Goal: Check status: Check status

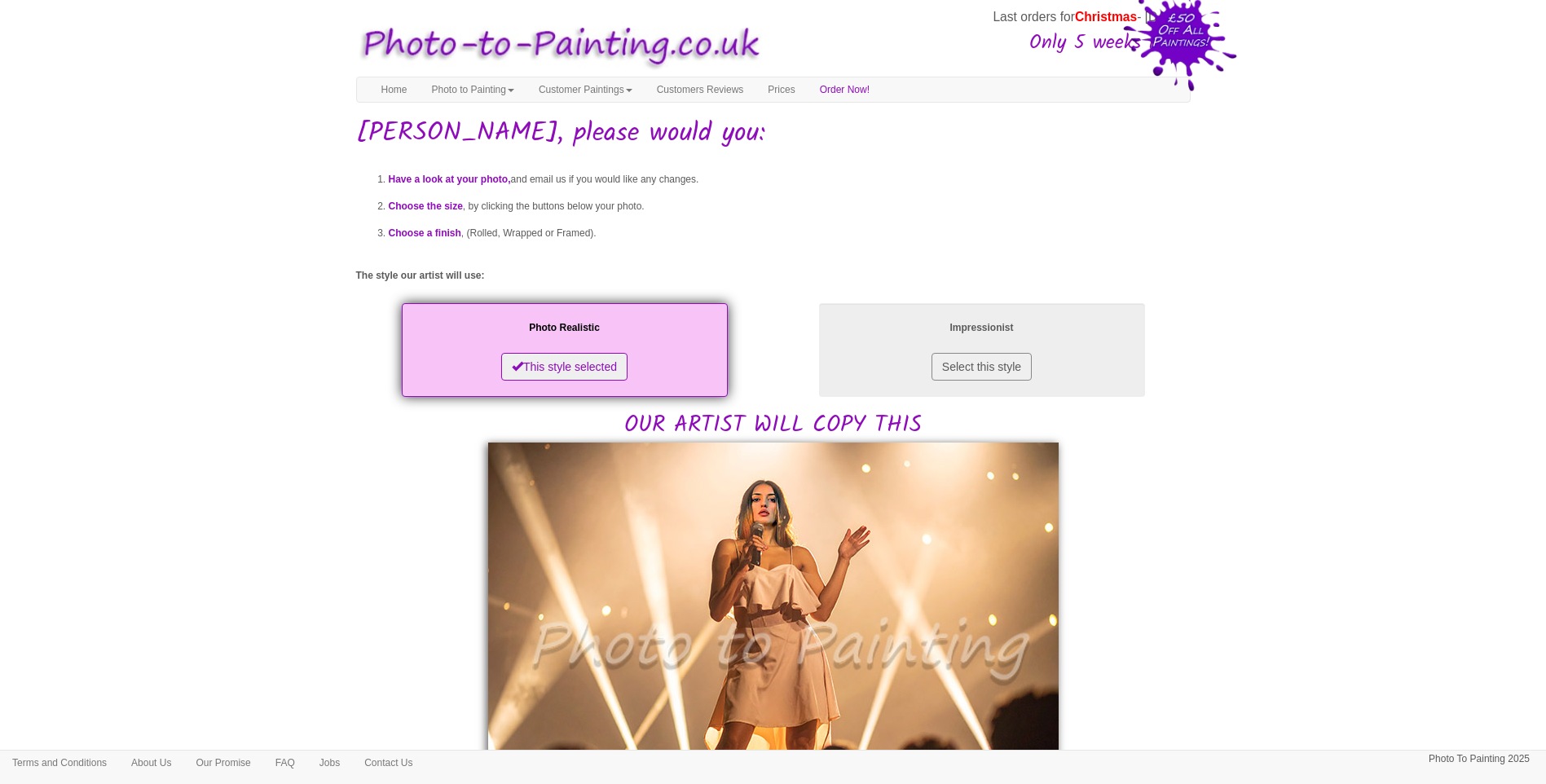
click at [1214, 506] on body "Your painting - risk free Last orders for Christmas - [DATE] Only 5 weeks left!…" at bounding box center [773, 789] width 1546 height 1564
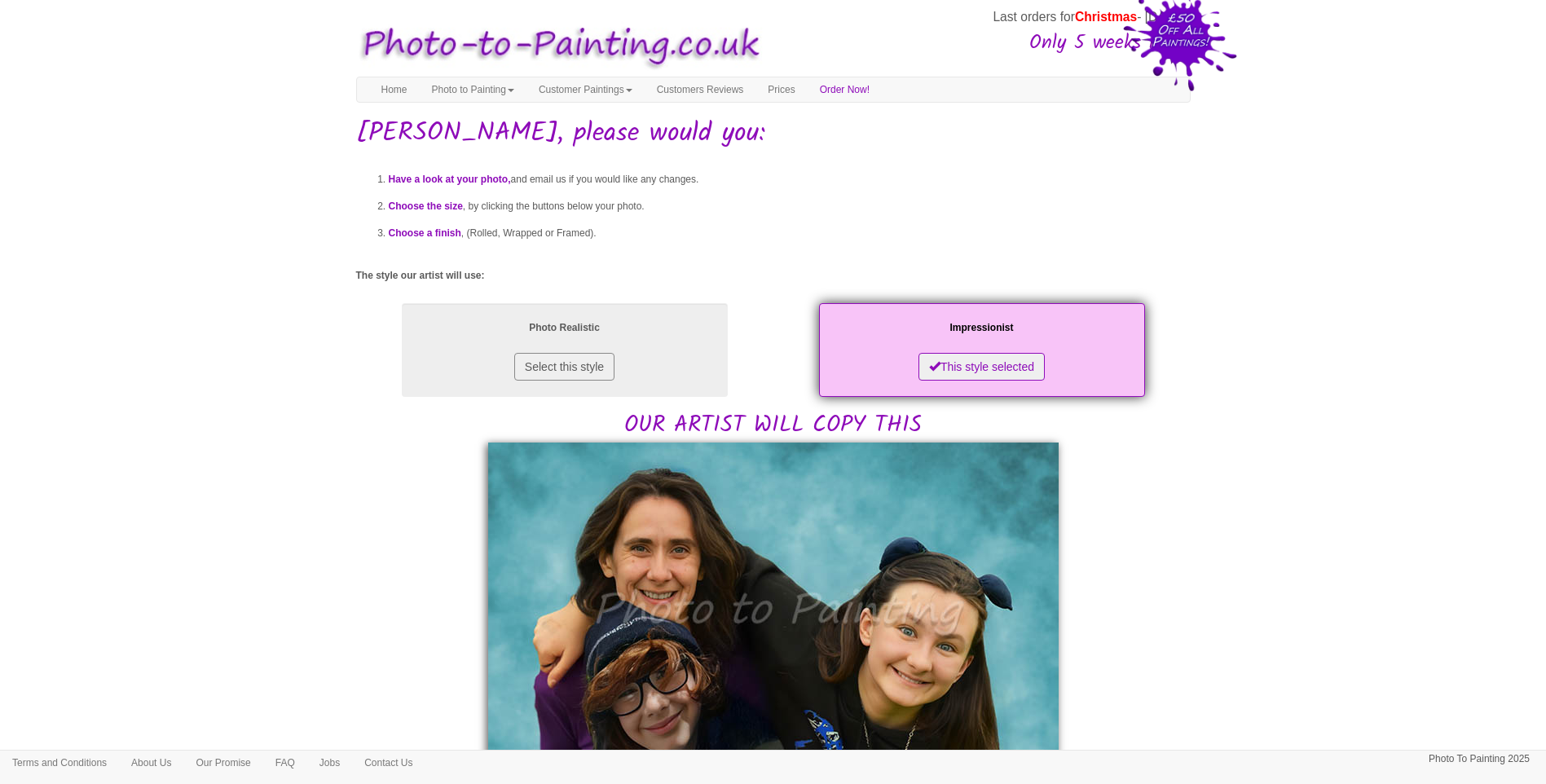
click at [1344, 616] on body "Your painting - risk free Last orders for Christmas - [DATE] Only 5 weeks left!…" at bounding box center [773, 794] width 1546 height 1571
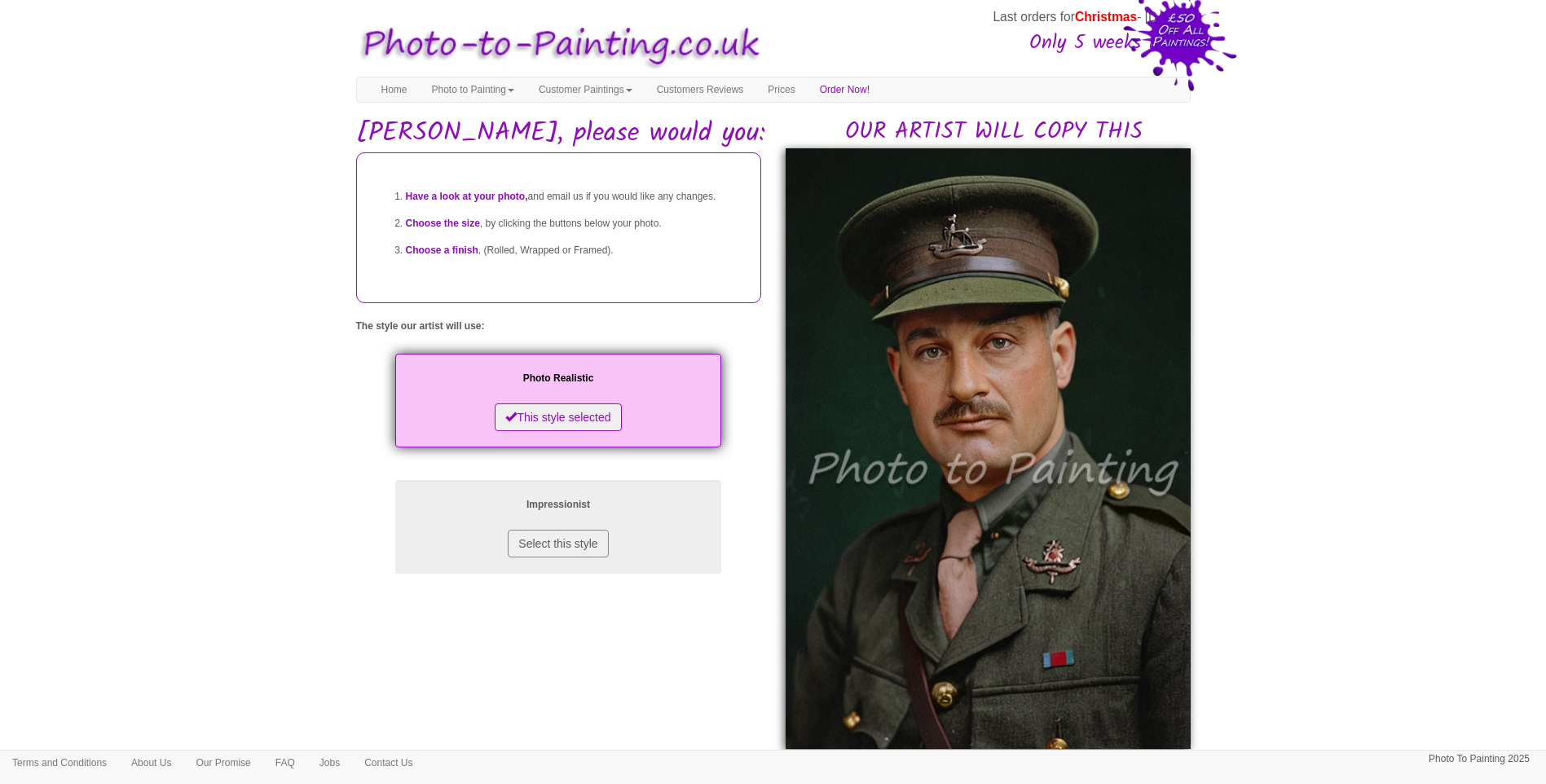
click at [1328, 511] on body "Your painting - risk free Last orders for Christmas - [DATE] Only 5 weeks left!…" at bounding box center [773, 732] width 1546 height 1448
